Goal: Transaction & Acquisition: Purchase product/service

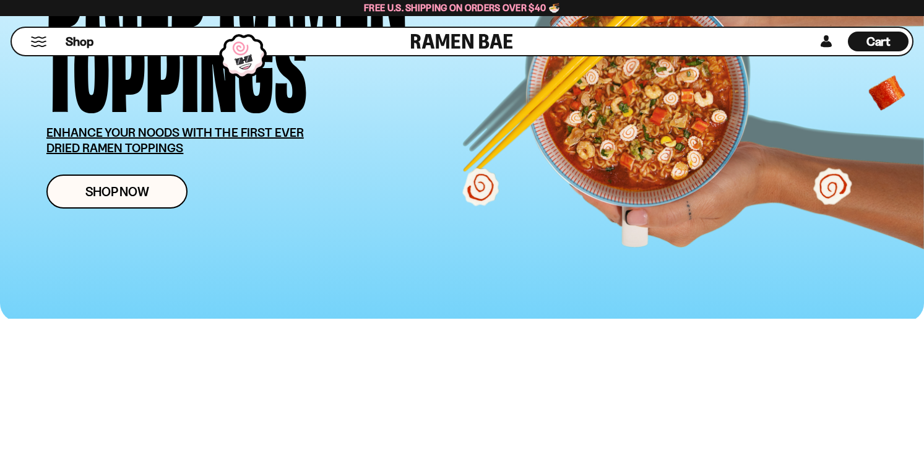
scroll to position [259, 0]
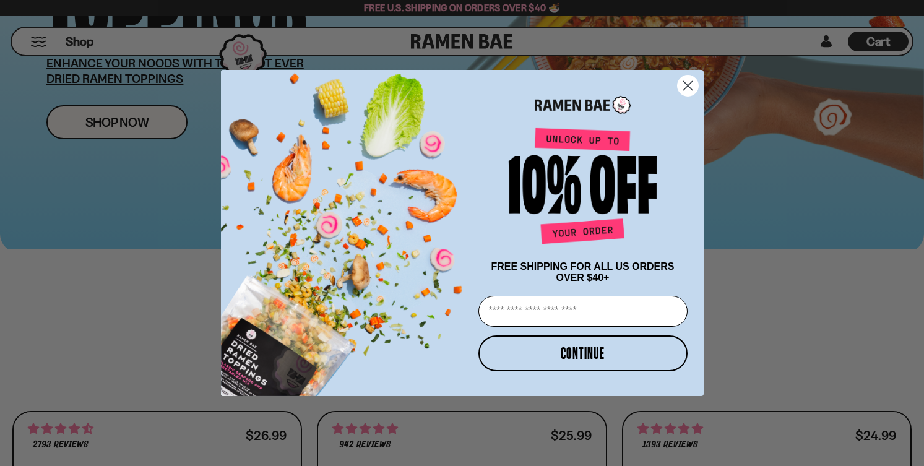
click at [688, 86] on circle "Close dialog" at bounding box center [687, 86] width 20 height 20
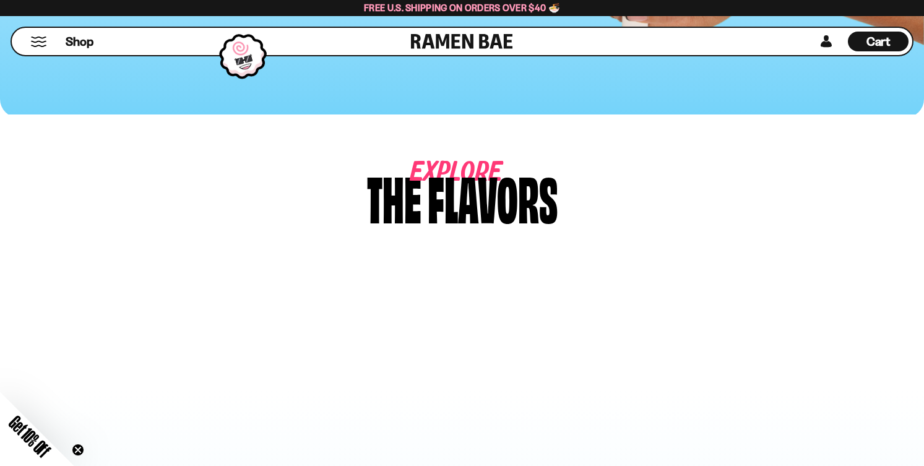
scroll to position [0, 0]
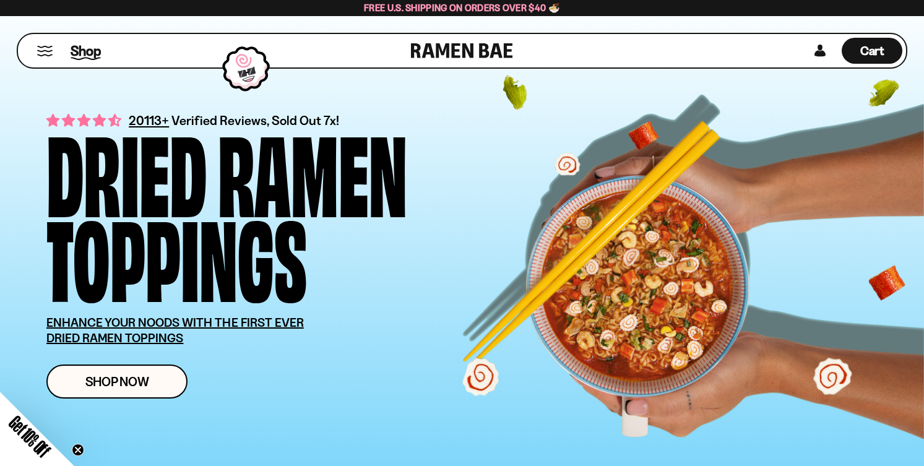
click at [78, 56] on span "Shop" at bounding box center [86, 50] width 30 height 19
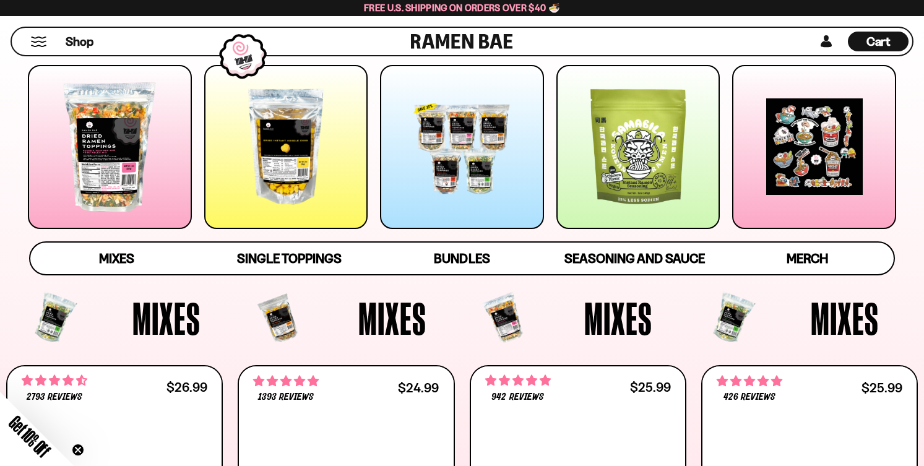
scroll to position [167, 0]
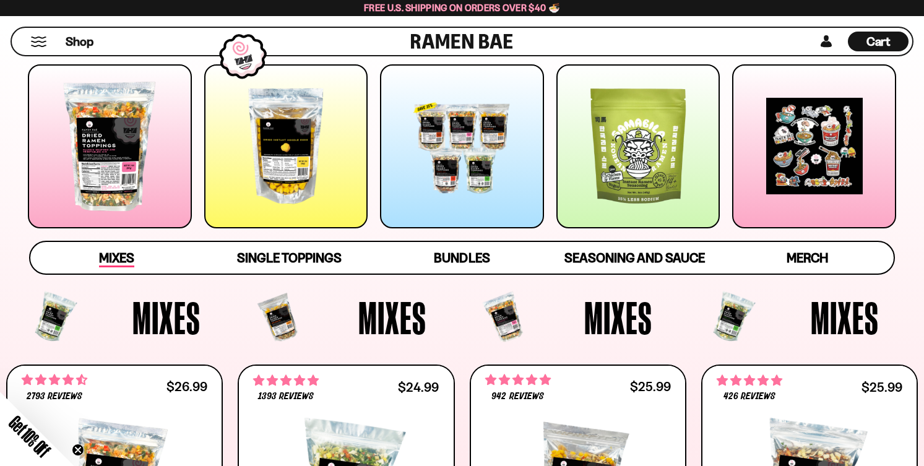
click at [113, 266] on span "Mixes" at bounding box center [116, 258] width 35 height 17
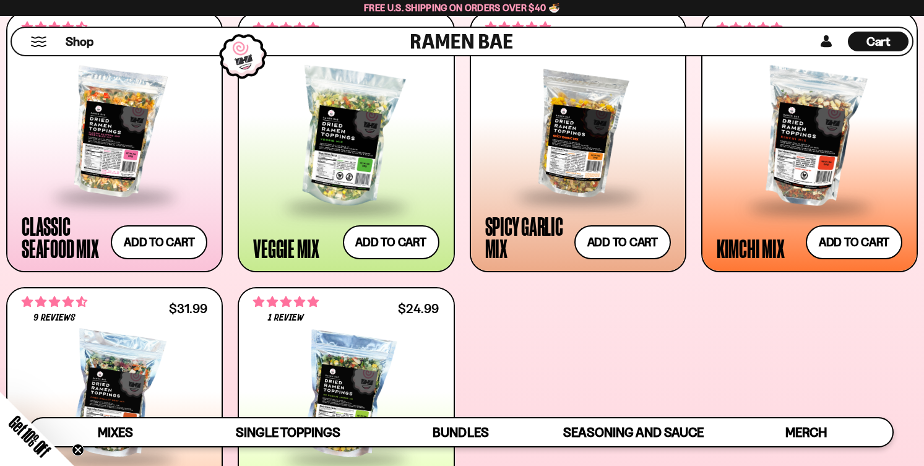
scroll to position [518, 0]
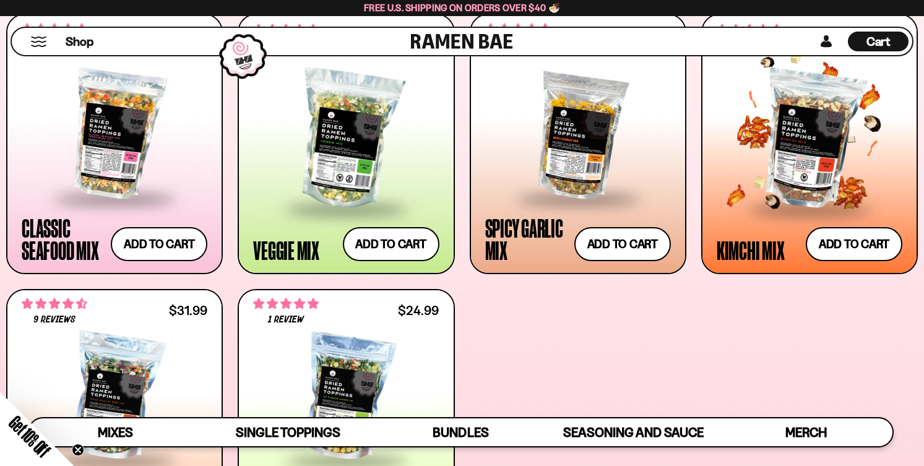
click at [808, 163] on div at bounding box center [810, 140] width 186 height 136
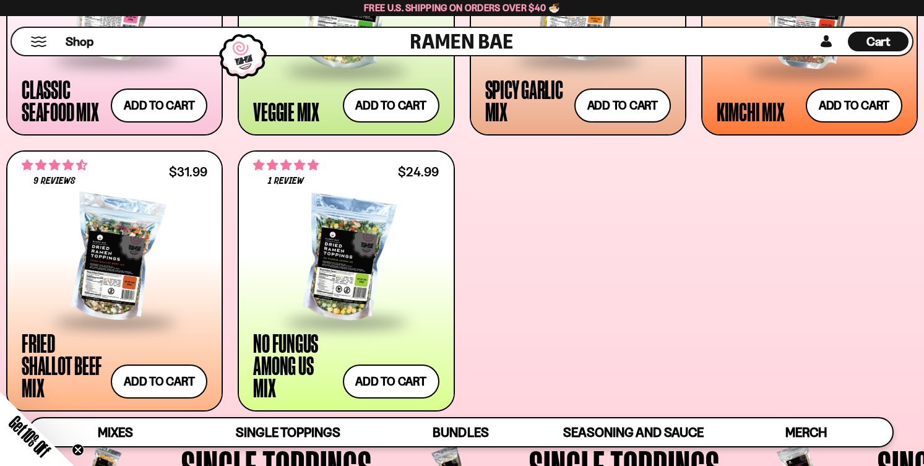
scroll to position [657, 0]
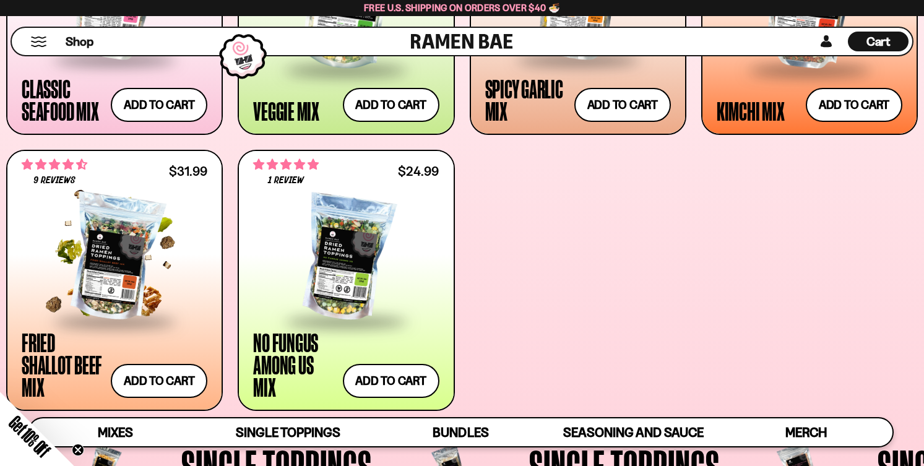
click at [132, 262] on div at bounding box center [115, 258] width 186 height 124
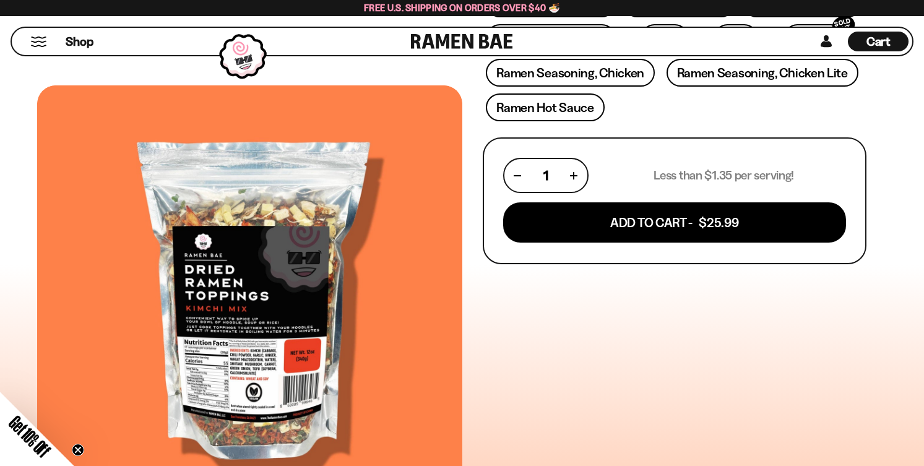
scroll to position [422, 0]
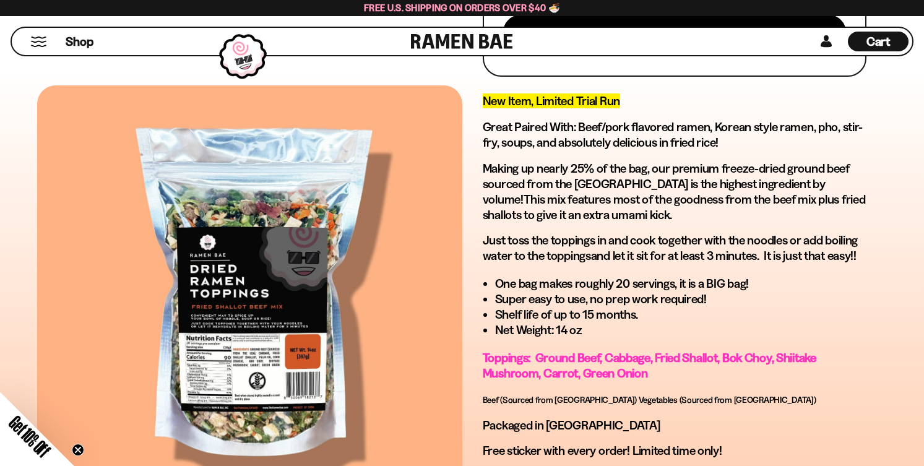
scroll to position [611, 0]
